Goal: Task Accomplishment & Management: Manage account settings

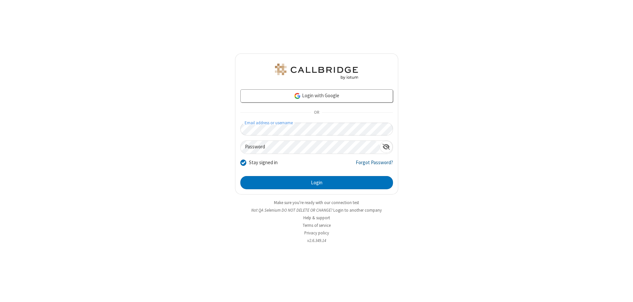
click at [374, 165] on link "Forgot Password?" at bounding box center [374, 165] width 37 height 13
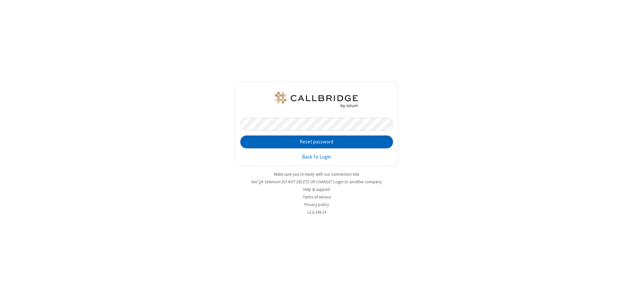
click at [316, 142] on button "Reset password" at bounding box center [316, 141] width 153 height 13
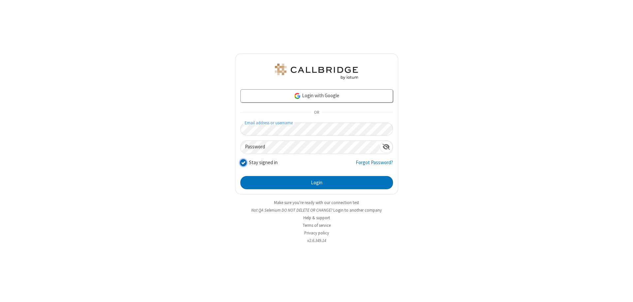
click at [243, 162] on input "Stay signed in" at bounding box center [243, 162] width 6 height 7
checkbox input "false"
click at [316, 183] on button "Login" at bounding box center [316, 182] width 153 height 13
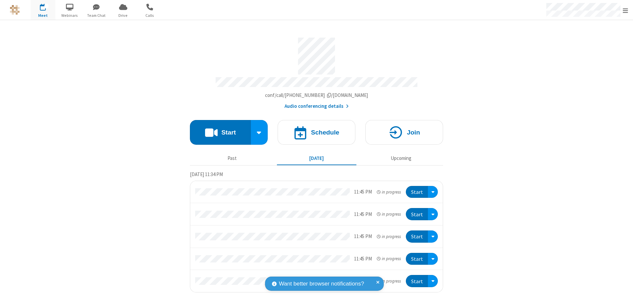
click at [625, 10] on span "Open menu" at bounding box center [625, 10] width 5 height 7
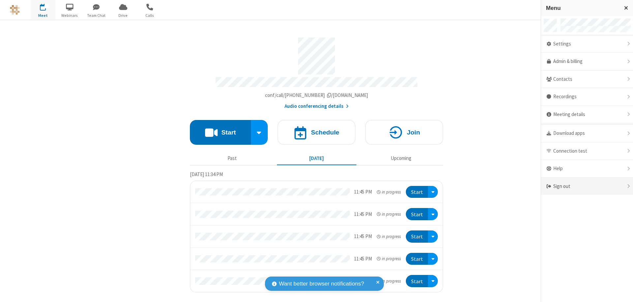
click at [587, 186] on div "Sign out" at bounding box center [587, 186] width 92 height 17
